Goal: Navigation & Orientation: Find specific page/section

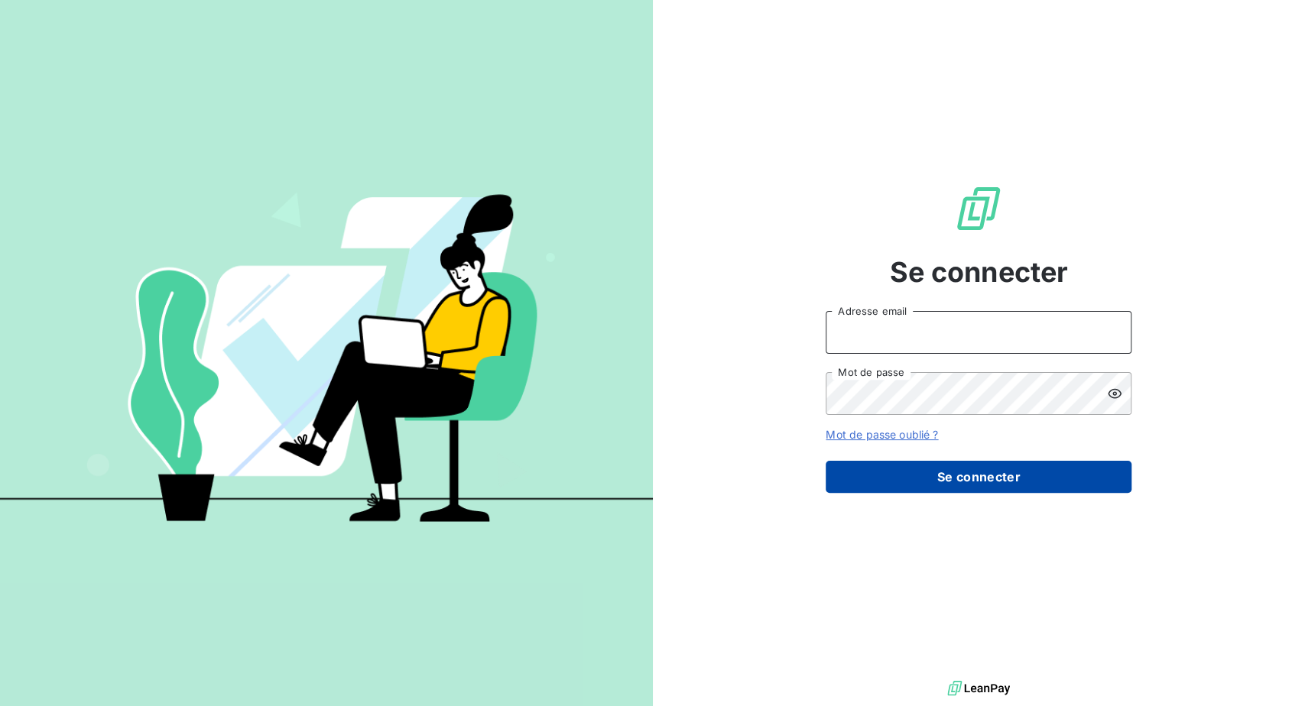
type input "[PERSON_NAME][EMAIL_ADDRESS][PERSON_NAME][DOMAIN_NAME]"
click at [979, 493] on button "Se connecter" at bounding box center [979, 477] width 306 height 32
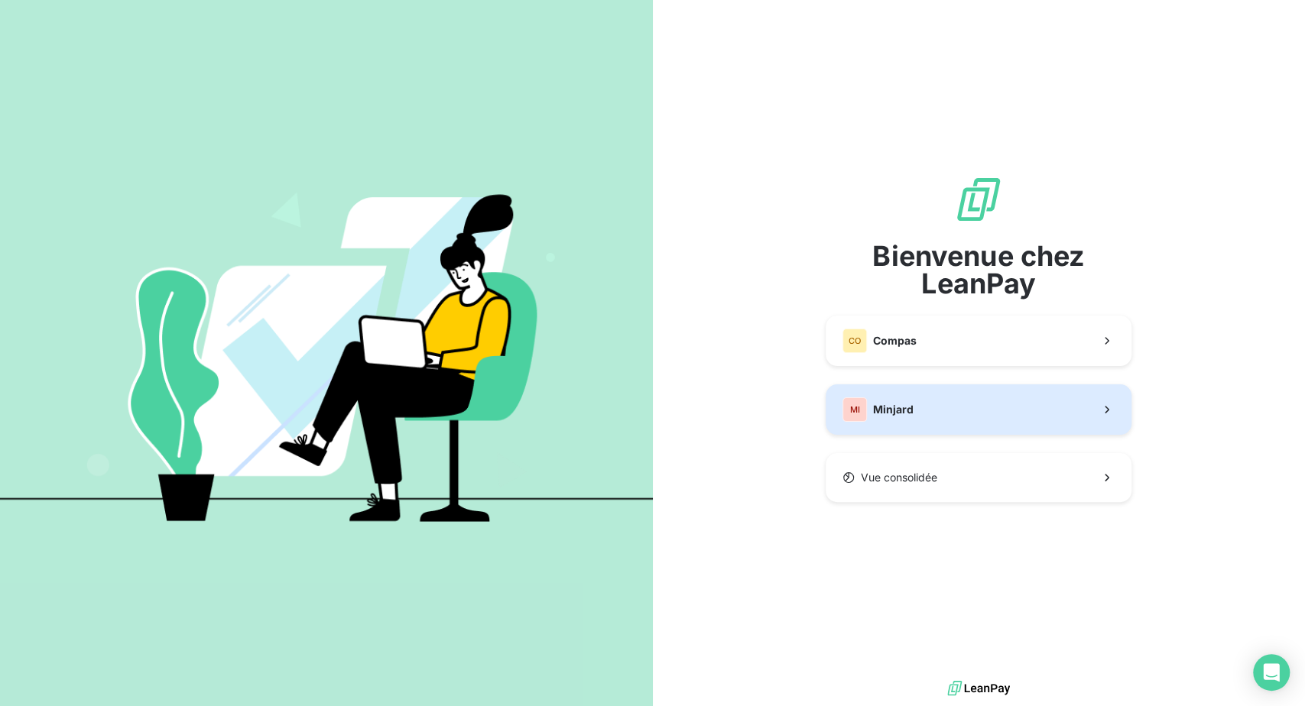
click at [934, 435] on button "MI Minjard" at bounding box center [979, 410] width 306 height 50
